Goal: Information Seeking & Learning: Learn about a topic

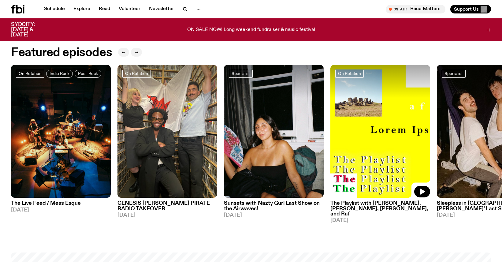
scroll to position [307, 0]
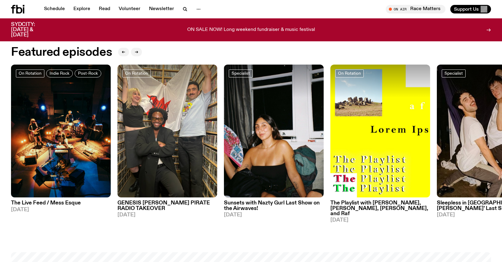
click at [157, 210] on h3 "GENESIS [PERSON_NAME] PIRATE RADIO TAKEOVER" at bounding box center [168, 206] width 100 height 10
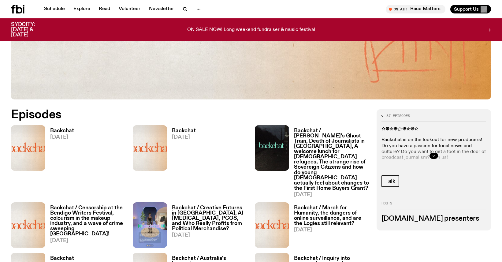
scroll to position [323, 0]
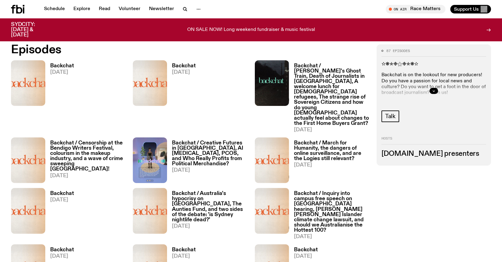
click at [67, 66] on h3 "Backchat" at bounding box center [62, 65] width 24 height 5
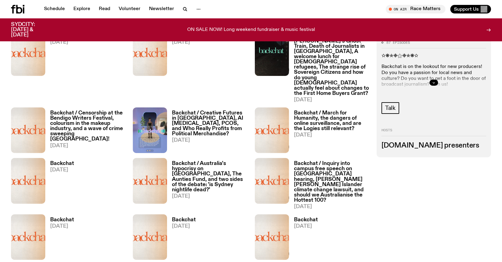
scroll to position [354, 0]
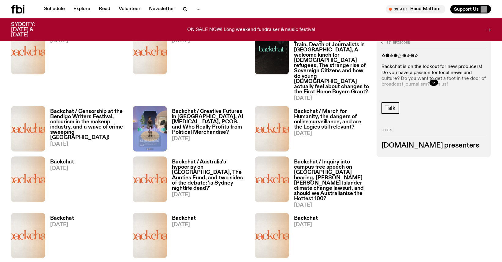
click at [107, 111] on h3 "Backchat / Censorship at the Bendigo Writers Festival, colourism in the makeup …" at bounding box center [87, 125] width 75 height 32
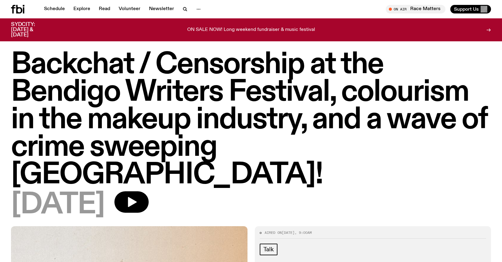
scroll to position [2, 0]
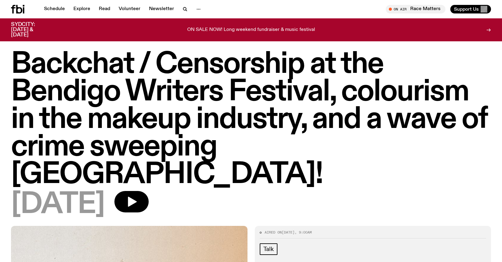
click at [194, 28] on p "ON SALE NOW! Long weekend fundraiser & music festival" at bounding box center [251, 30] width 128 height 6
